Goal: Information Seeking & Learning: Learn about a topic

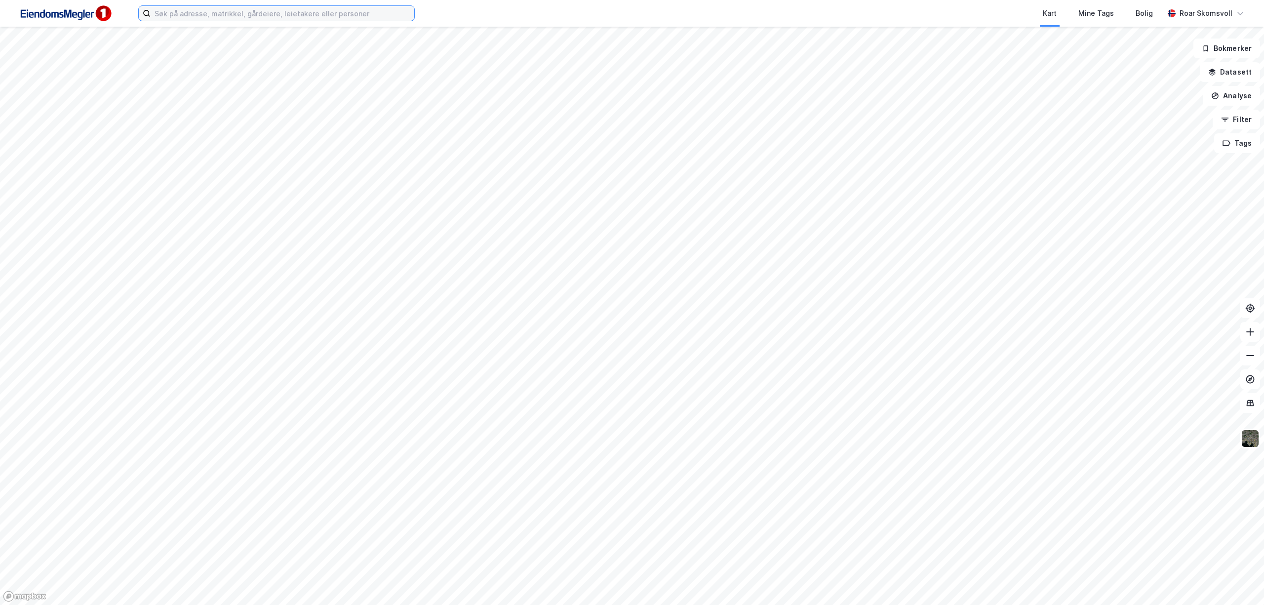
click at [182, 14] on input at bounding box center [283, 13] width 264 height 15
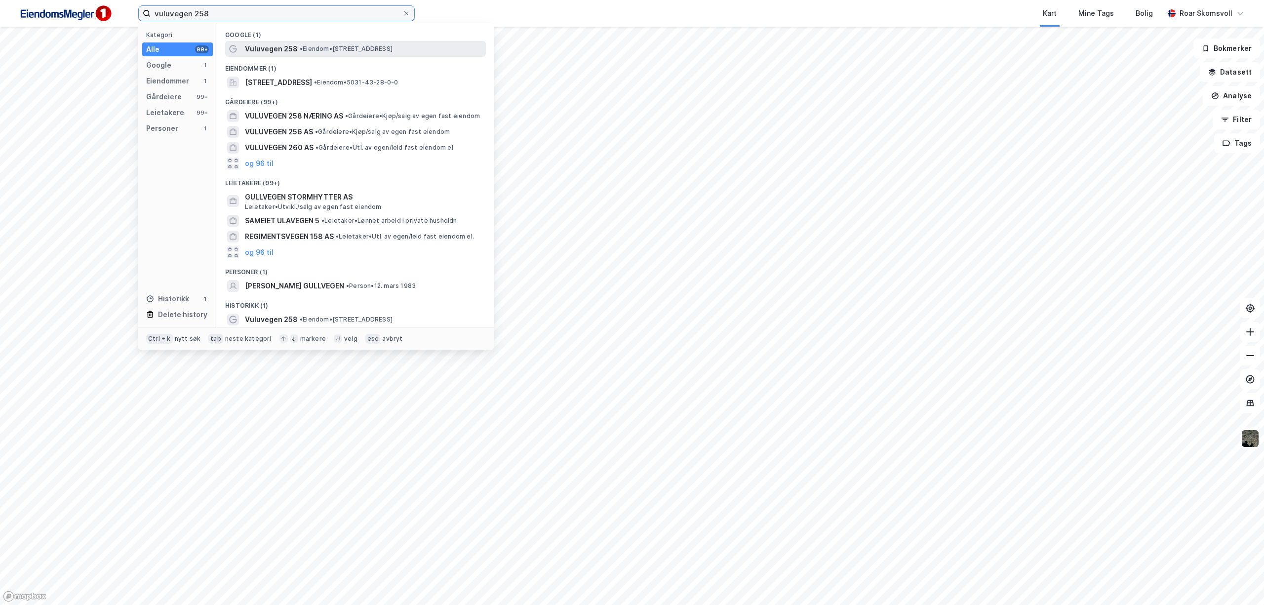
type input "vuluvegen 258"
click at [314, 48] on span "• Eiendom • [STREET_ADDRESS]" at bounding box center [346, 49] width 93 height 8
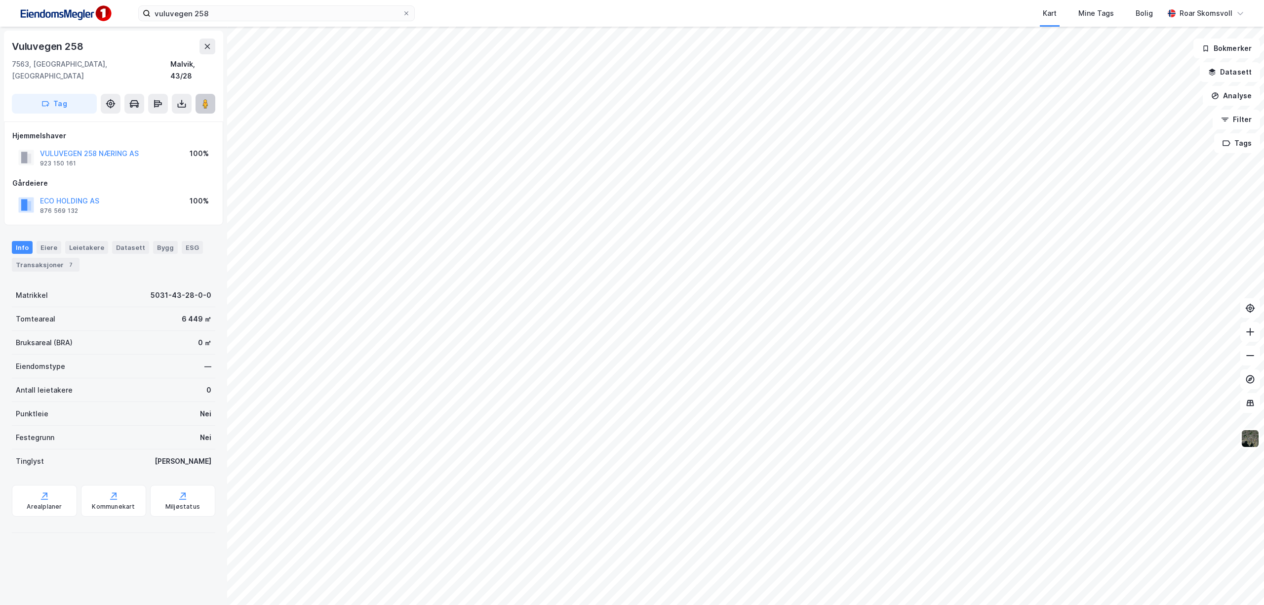
click at [208, 99] on image at bounding box center [205, 104] width 6 height 10
